Goal: Task Accomplishment & Management: Use online tool/utility

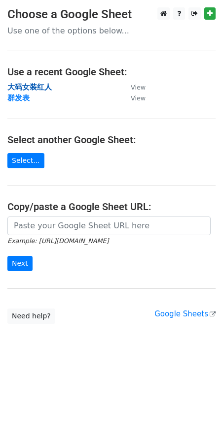
drag, startPoint x: 0, startPoint y: 0, endPoint x: 30, endPoint y: 87, distance: 91.7
click at [30, 87] on strong "大码女装红人" at bounding box center [29, 87] width 44 height 9
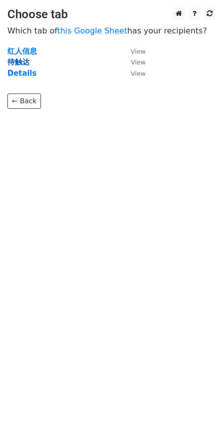
click at [24, 62] on strong "待触达" at bounding box center [18, 62] width 22 height 9
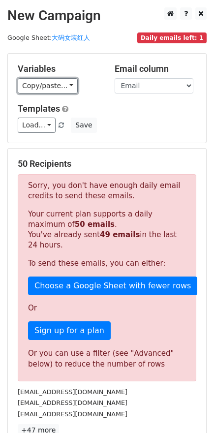
drag, startPoint x: 57, startPoint y: 84, endPoint x: 66, endPoint y: 98, distance: 16.5
click at [57, 84] on link "Copy/paste..." at bounding box center [48, 85] width 60 height 15
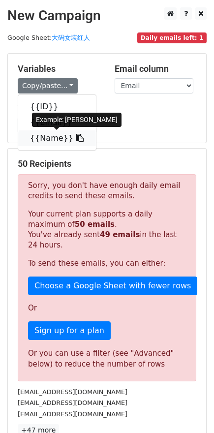
click at [56, 136] on link "{{Name}}" at bounding box center [57, 139] width 78 height 16
